Goal: Task Accomplishment & Management: Use online tool/utility

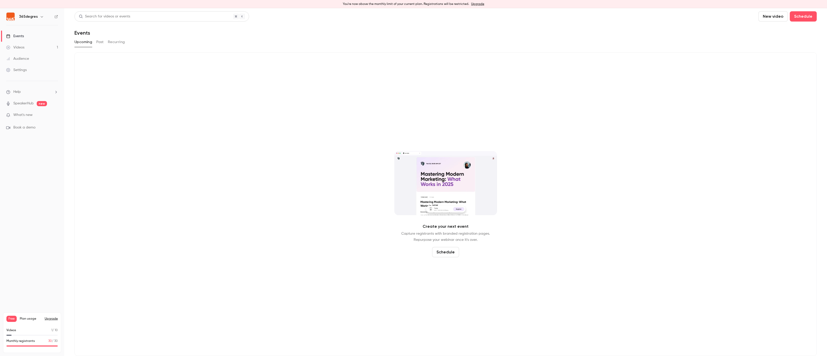
click at [100, 42] on button "Past" at bounding box center [99, 42] width 7 height 8
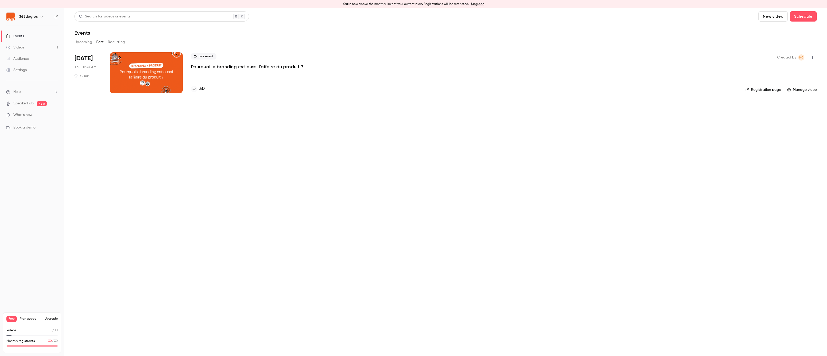
click at [204, 89] on h4 "30" at bounding box center [201, 88] width 5 height 7
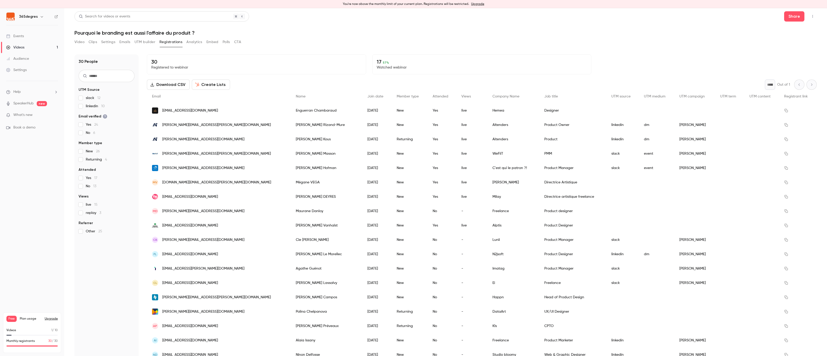
click at [195, 43] on button "Analytics" at bounding box center [194, 42] width 16 height 8
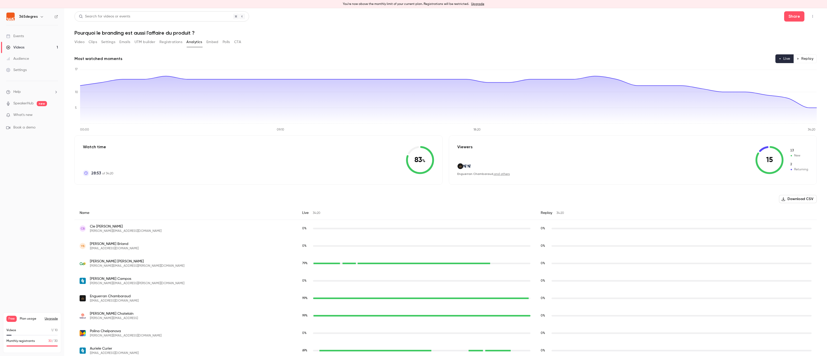
click at [813, 59] on button "Replay" at bounding box center [804, 58] width 23 height 9
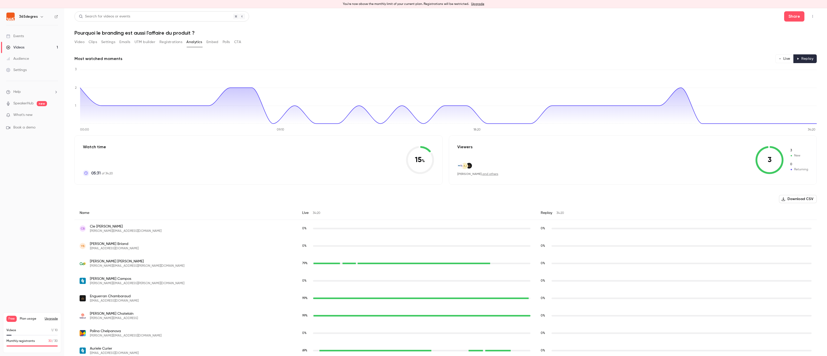
click at [785, 156] on div "3 3 New 0 Returning" at bounding box center [781, 160] width 53 height 28
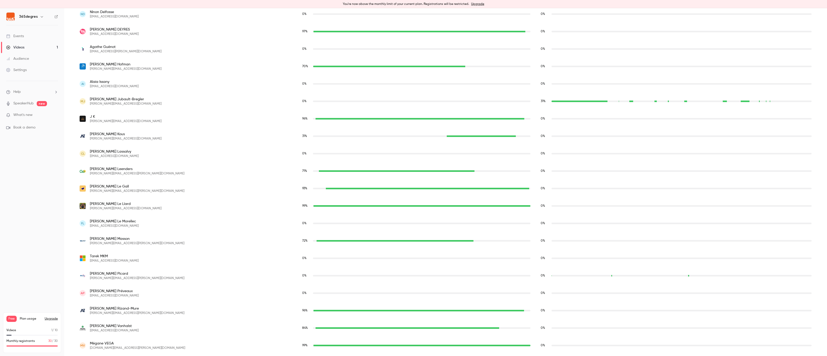
scroll to position [391, 0]
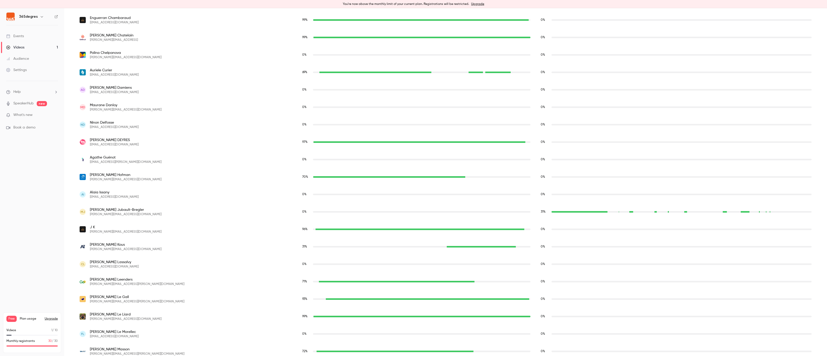
scroll to position [391, 0]
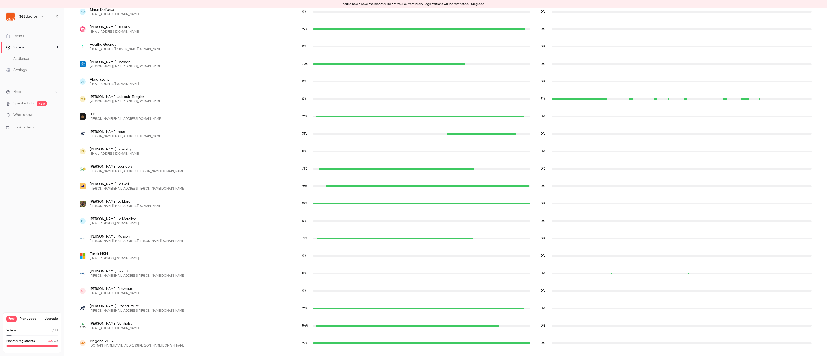
click at [612, 122] on div "0 %" at bounding box center [675, 116] width 281 height 17
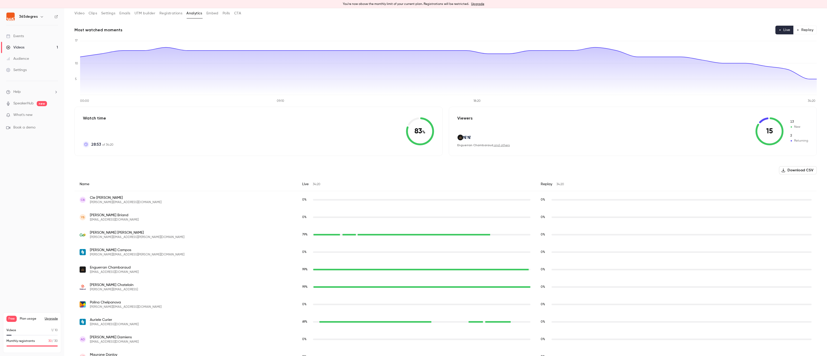
scroll to position [0, 0]
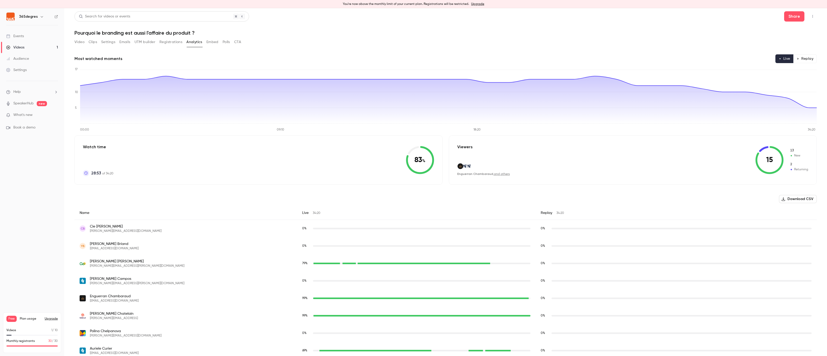
click at [811, 18] on icon "Top Bar Actions" at bounding box center [812, 17] width 4 height 4
click at [654, 27] on div at bounding box center [413, 178] width 827 height 356
click at [40, 18] on icon "button" at bounding box center [42, 17] width 4 height 4
click at [47, 84] on div "Log out" at bounding box center [58, 82] width 78 height 5
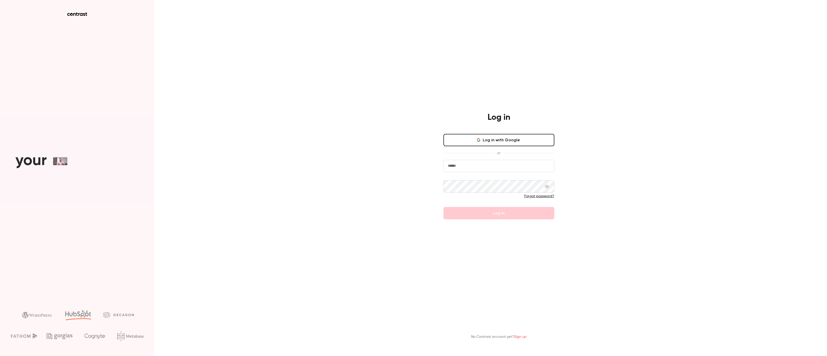
type input "**********"
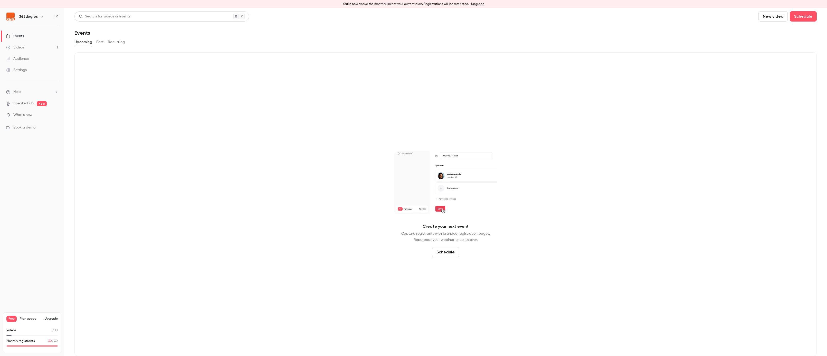
click at [39, 18] on button "button" at bounding box center [42, 17] width 6 height 6
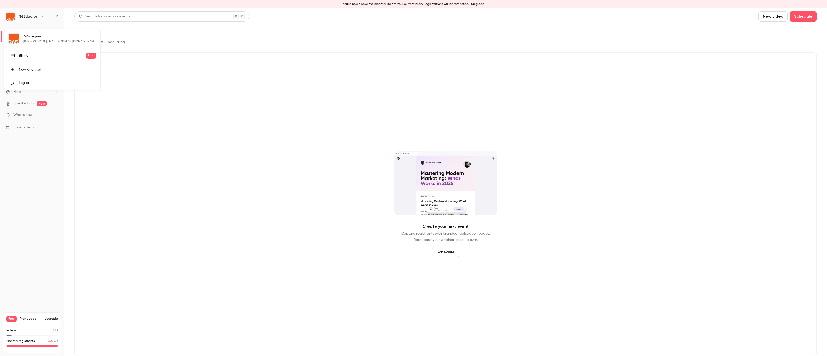
click at [40, 81] on div "Log out" at bounding box center [58, 82] width 78 height 5
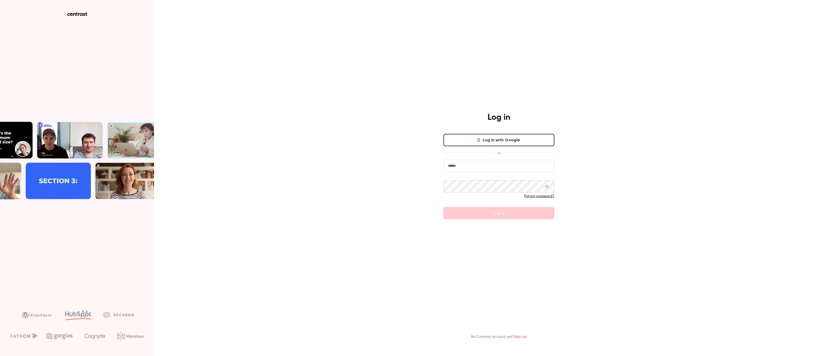
click at [478, 167] on input "email" at bounding box center [498, 166] width 111 height 12
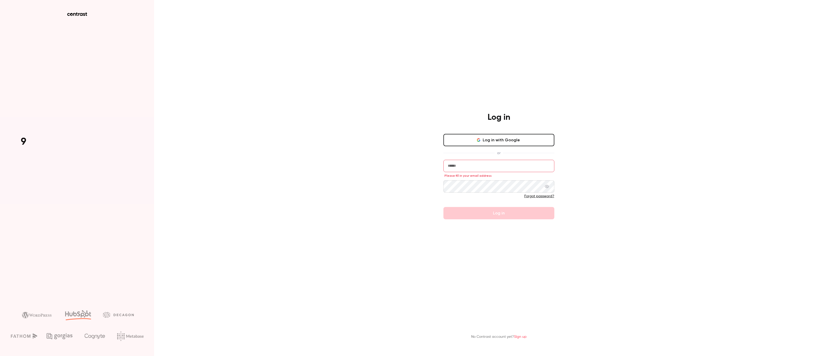
click at [479, 140] on icon "button" at bounding box center [478, 140] width 4 height 4
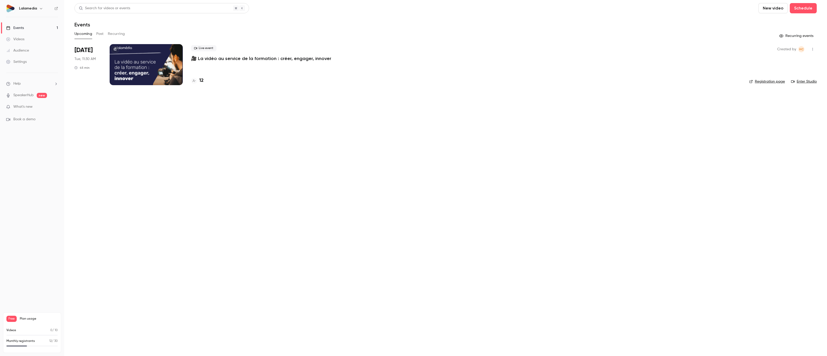
click at [251, 59] on p "🎥 La vidéo au service de la formation : créer, engager, innover" at bounding box center [261, 58] width 140 height 6
click at [238, 60] on p "🎥 La vidéo au service de la formation : créer, engager, innover" at bounding box center [261, 58] width 140 height 6
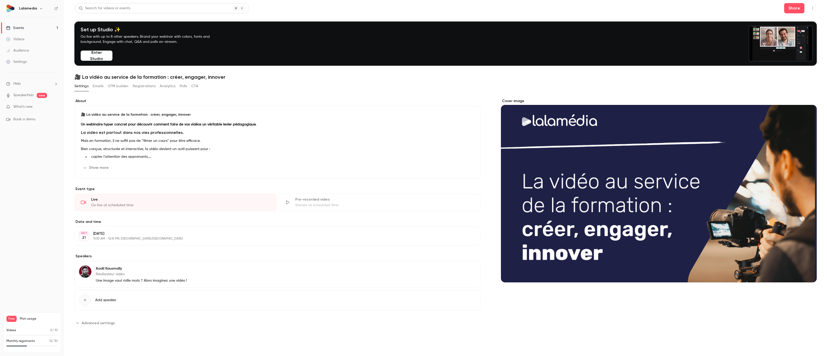
click at [113, 85] on button "UTM builder" at bounding box center [118, 86] width 21 height 8
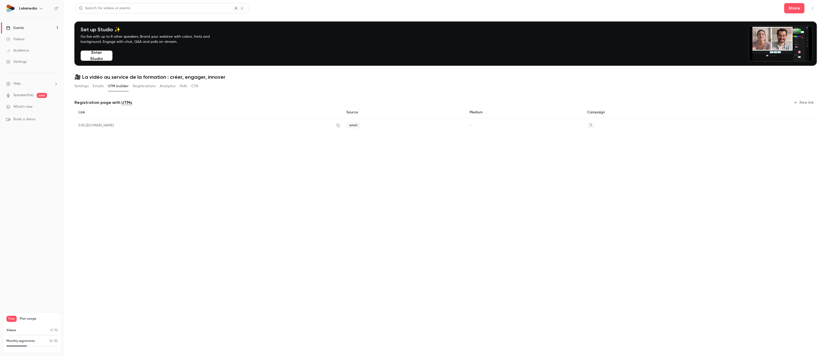
click at [802, 103] on button "New link" at bounding box center [803, 103] width 25 height 8
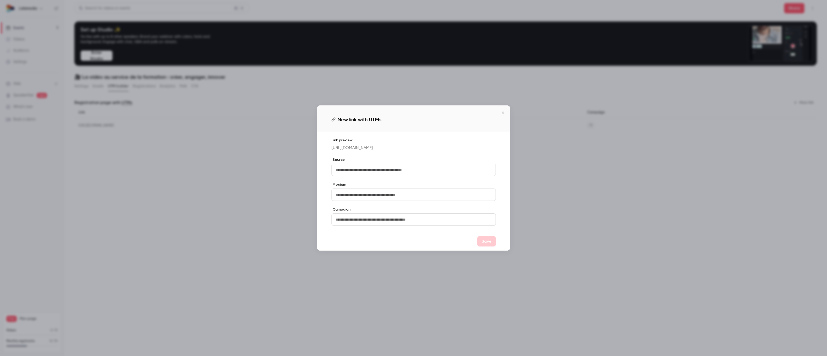
click at [368, 174] on input "text" at bounding box center [413, 170] width 164 height 12
type input "********"
click at [369, 196] on input "text" at bounding box center [413, 195] width 164 height 12
click at [330, 195] on div "Link preview https://watch.getcontrast.io/register/lalamedia-la-video-au-servic…" at bounding box center [413, 182] width 193 height 100
click at [353, 222] on input "text" at bounding box center [413, 220] width 164 height 12
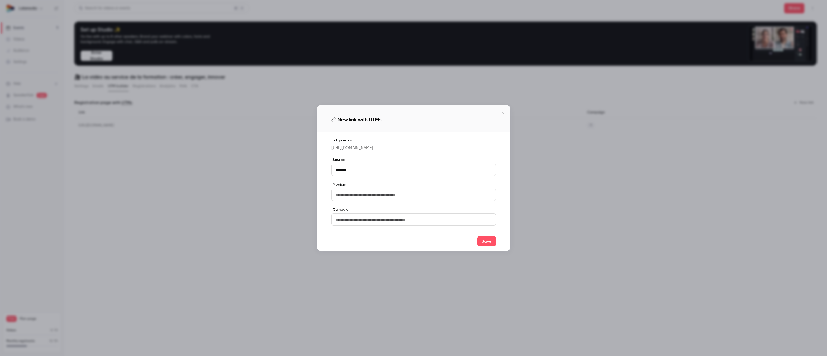
click at [353, 222] on input "text" at bounding box center [413, 220] width 164 height 12
type input "*********"
click at [358, 197] on input "text" at bounding box center [413, 195] width 164 height 12
click at [333, 180] on div "Link preview https://watch.getcontrast.io/register/lalamedia-la-video-au-servic…" at bounding box center [413, 182] width 193 height 100
click at [483, 243] on button "Save" at bounding box center [486, 241] width 18 height 10
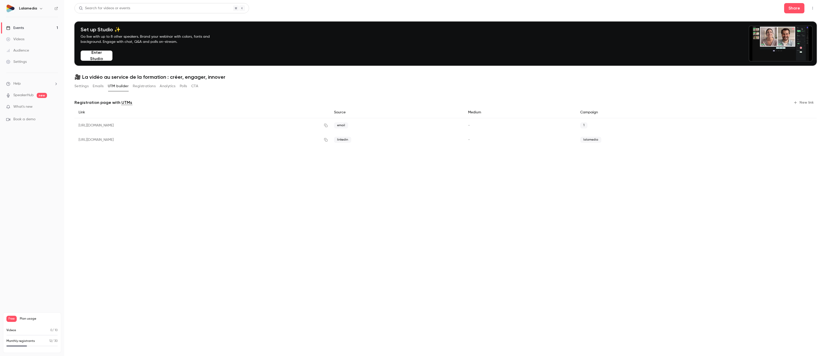
click at [805, 104] on button "New link" at bounding box center [803, 103] width 25 height 8
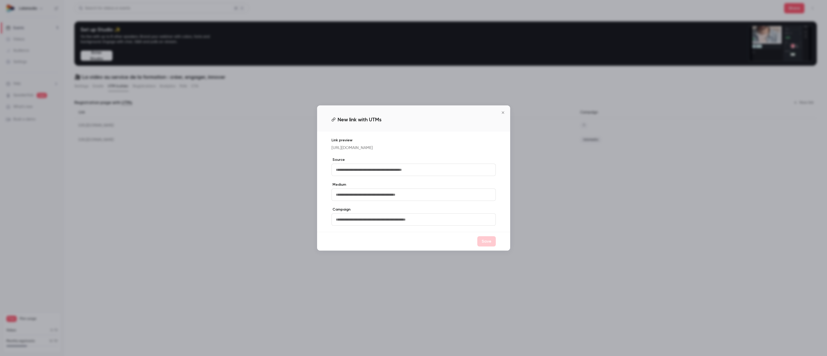
click at [363, 171] on input "text" at bounding box center [413, 170] width 164 height 12
type input "********"
click at [349, 223] on input "text" at bounding box center [413, 220] width 164 height 12
type input "**********"
click at [487, 243] on button "Save" at bounding box center [486, 241] width 18 height 10
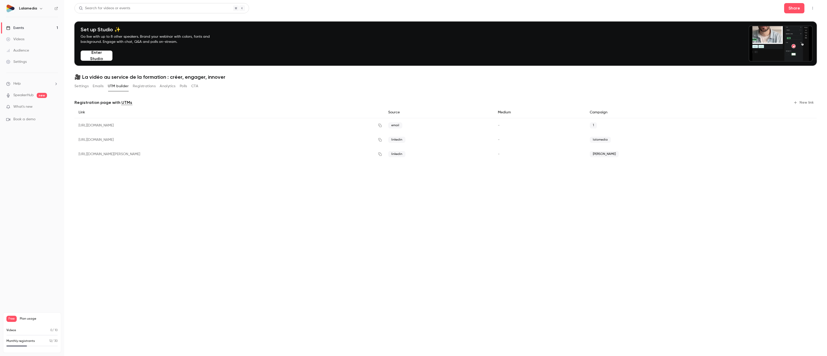
click at [808, 103] on button "New link" at bounding box center [803, 103] width 25 height 8
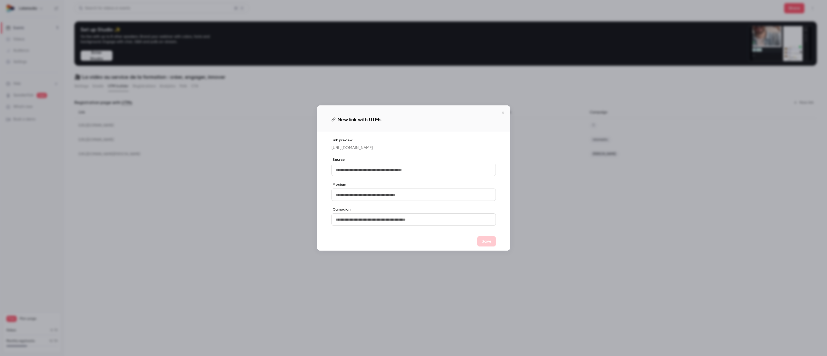
click at [420, 170] on input "text" at bounding box center [413, 170] width 164 height 12
type input "********"
type input "*"
type input "******"
click at [482, 250] on div "Save" at bounding box center [413, 241] width 193 height 19
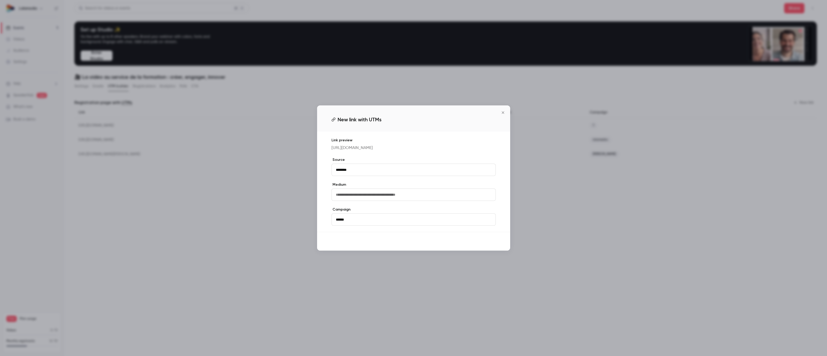
click at [485, 244] on button "Save" at bounding box center [486, 241] width 18 height 10
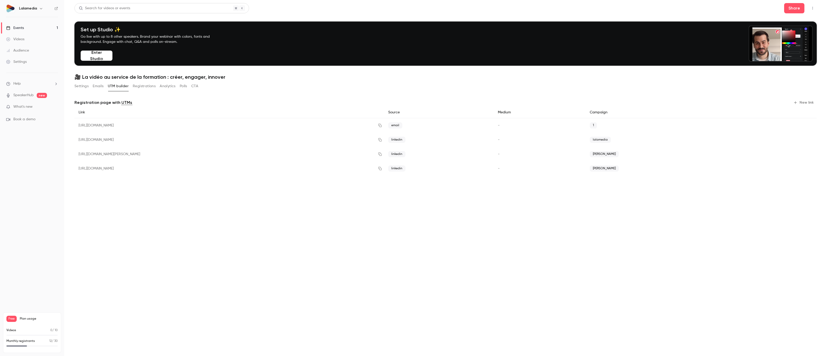
click at [809, 104] on button "New link" at bounding box center [803, 103] width 25 height 8
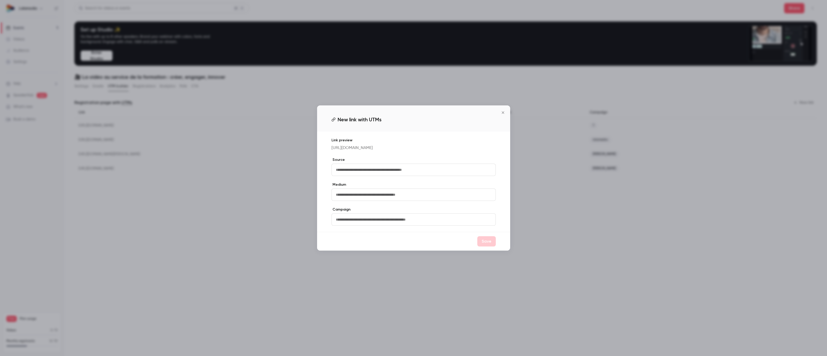
click at [373, 171] on input "text" at bounding box center [413, 170] width 164 height 12
type input "********"
type input "*****"
click at [480, 242] on button "Save" at bounding box center [486, 241] width 18 height 10
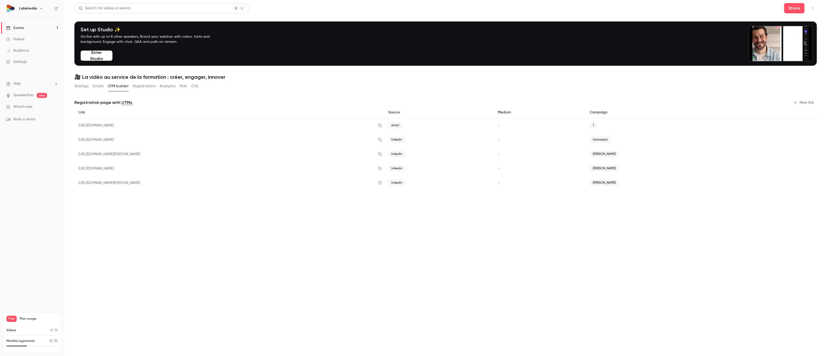
click at [148, 85] on button "Registrations" at bounding box center [144, 86] width 23 height 8
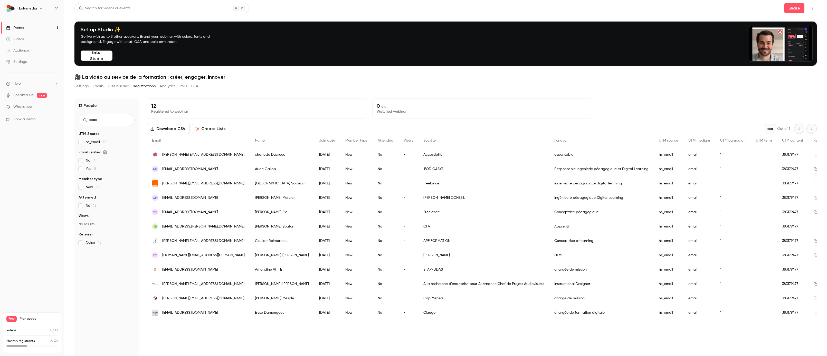
click at [147, 87] on button "Registrations" at bounding box center [144, 86] width 23 height 8
click at [814, 8] on icon "button" at bounding box center [812, 8] width 4 height 4
click at [586, 95] on div at bounding box center [413, 178] width 827 height 356
click at [167, 85] on button "Analytics" at bounding box center [168, 86] width 16 height 8
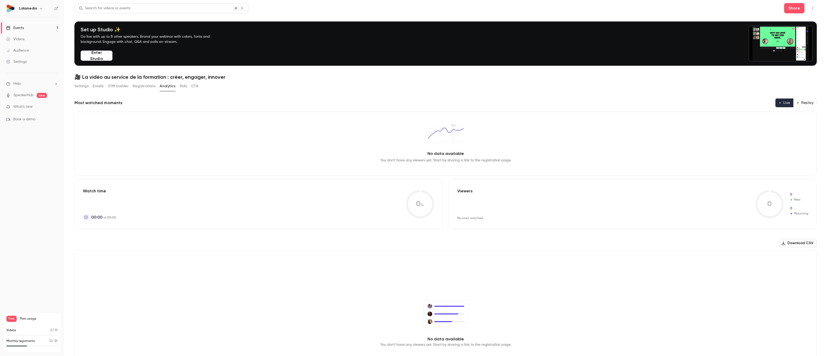
click at [95, 84] on button "Emails" at bounding box center [98, 86] width 11 height 8
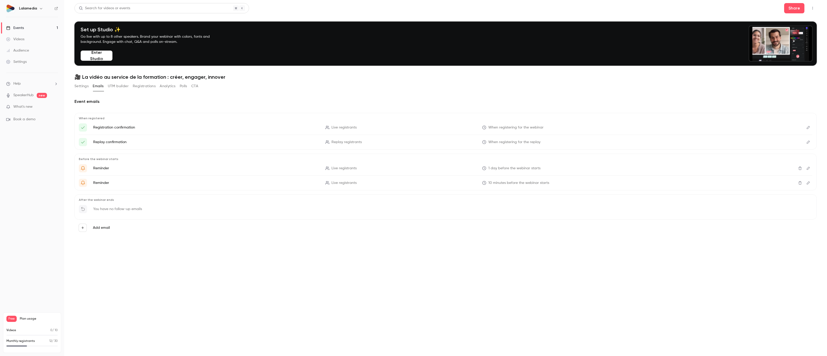
click at [117, 84] on button "UTM builder" at bounding box center [118, 86] width 21 height 8
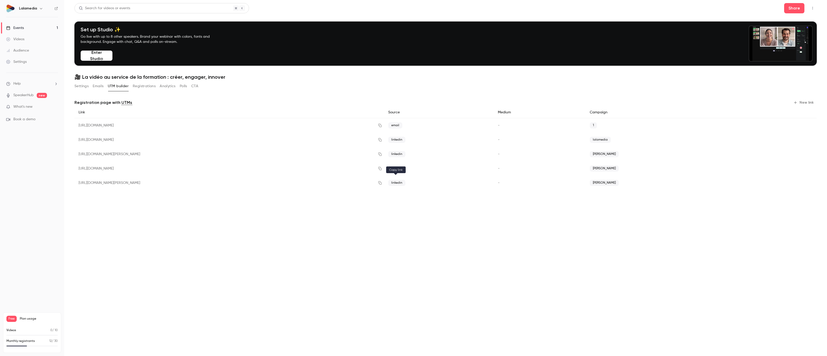
click at [382, 185] on icon "button" at bounding box center [379, 182] width 3 height 3
click at [140, 86] on button "Registrations" at bounding box center [144, 86] width 23 height 8
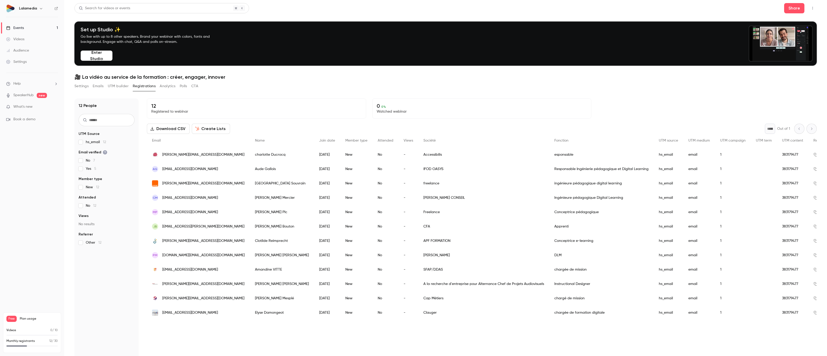
click at [117, 87] on button "UTM builder" at bounding box center [118, 86] width 21 height 8
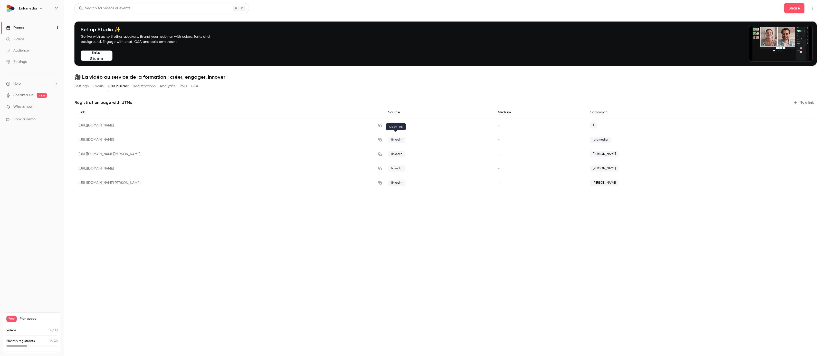
click at [382, 139] on icon "button" at bounding box center [380, 140] width 4 height 4
click at [382, 152] on icon "button" at bounding box center [380, 154] width 4 height 4
click at [382, 169] on icon "button" at bounding box center [380, 169] width 4 height 4
click at [382, 183] on icon "button" at bounding box center [380, 183] width 4 height 4
click at [382, 139] on icon "button" at bounding box center [380, 140] width 4 height 4
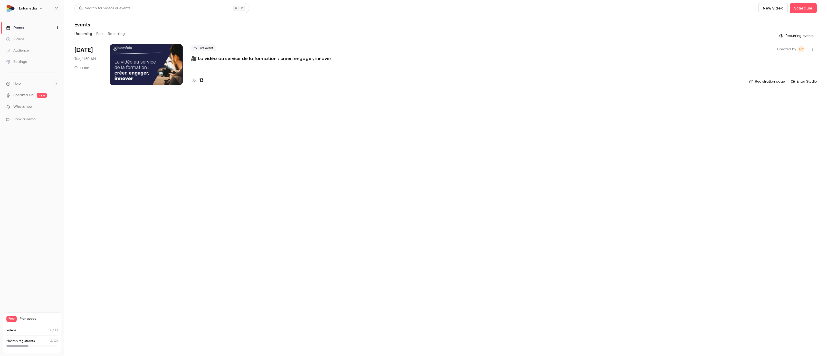
click at [200, 79] on h4 "13" at bounding box center [201, 80] width 4 height 7
